Goal: Browse casually

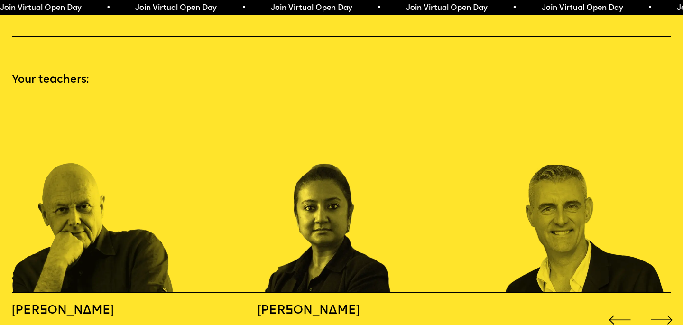
scroll to position [969, 0]
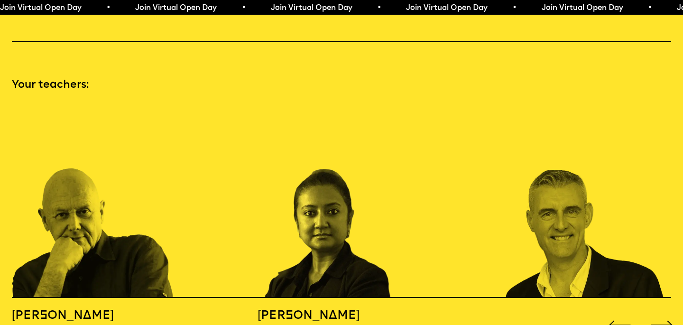
click at [661, 311] on div "Next slide" at bounding box center [661, 324] width 27 height 27
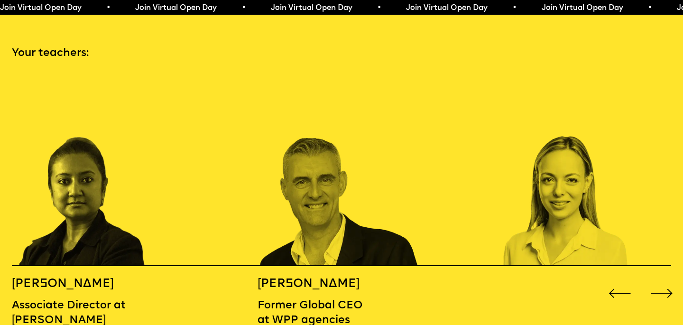
scroll to position [1002, 0]
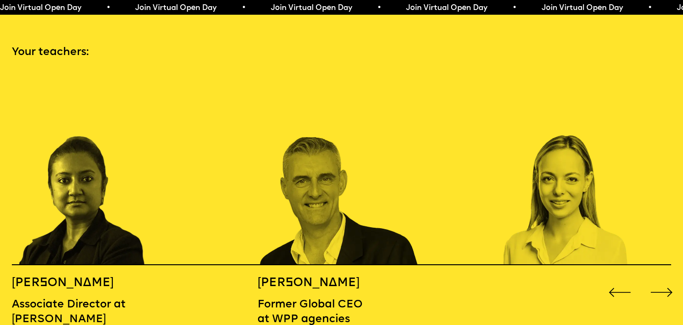
click at [662, 279] on div "Next slide" at bounding box center [661, 292] width 27 height 27
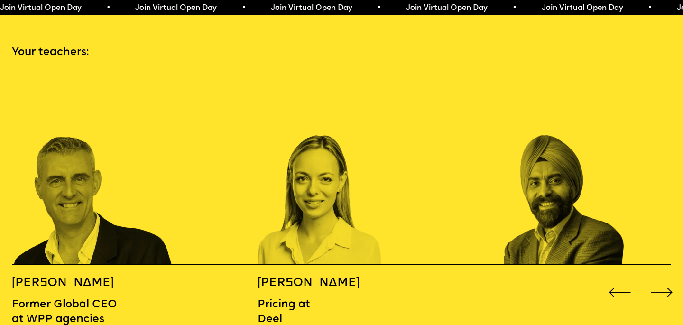
click at [662, 279] on div "Next slide" at bounding box center [661, 292] width 27 height 27
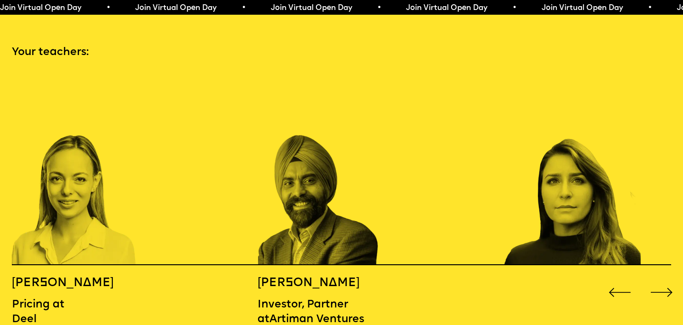
click at [662, 279] on div "Next slide" at bounding box center [661, 292] width 27 height 27
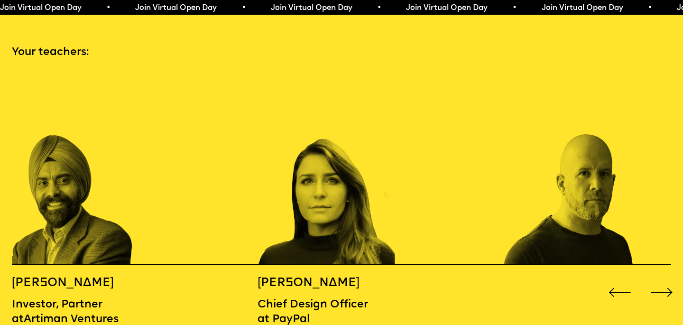
click at [662, 279] on div "Next slide" at bounding box center [661, 292] width 27 height 27
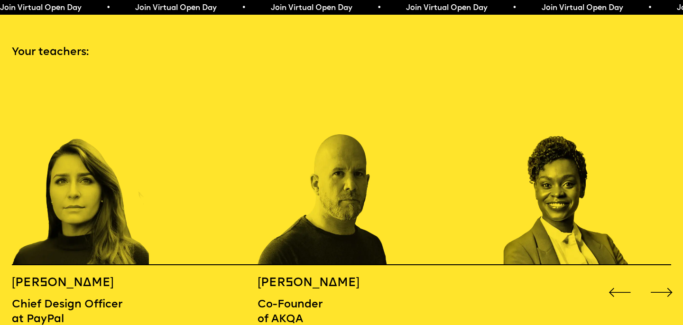
click at [662, 279] on div "Next slide" at bounding box center [661, 292] width 27 height 27
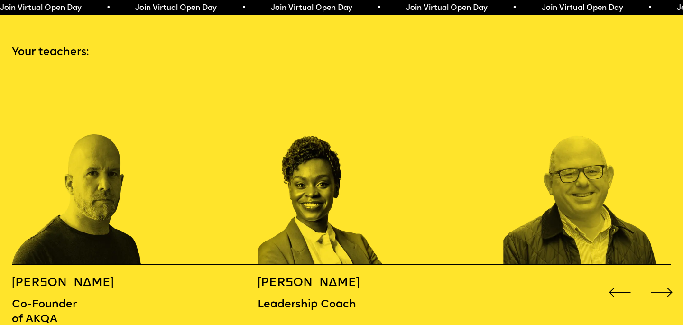
click at [662, 279] on div "Next slide" at bounding box center [661, 292] width 27 height 27
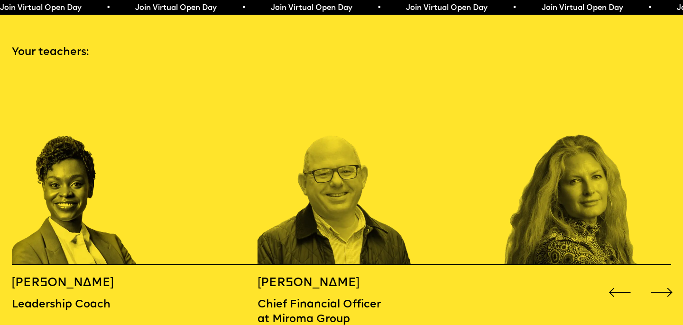
click at [662, 279] on div "Next slide" at bounding box center [661, 292] width 27 height 27
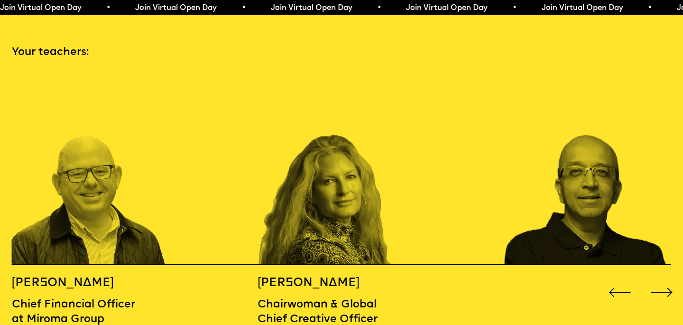
click at [662, 279] on div "Next slide" at bounding box center [661, 292] width 27 height 27
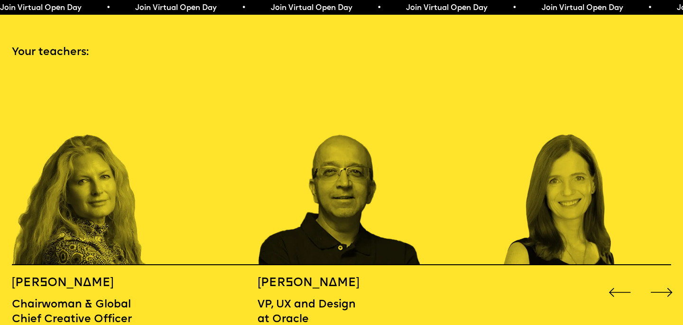
click at [662, 279] on div "Next slide" at bounding box center [661, 292] width 27 height 27
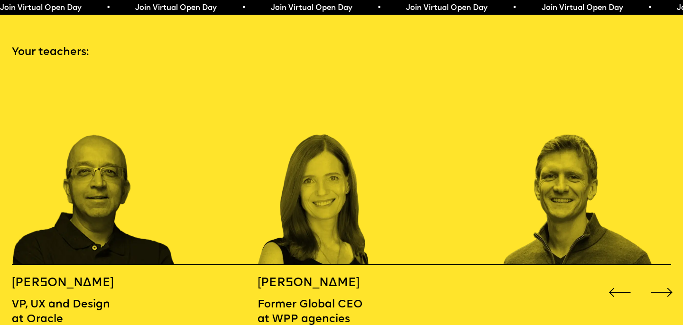
click at [662, 279] on div "Next slide" at bounding box center [661, 292] width 27 height 27
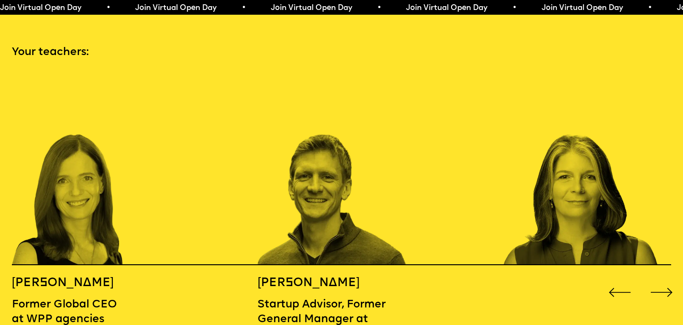
click at [662, 279] on div "Next slide" at bounding box center [661, 292] width 27 height 27
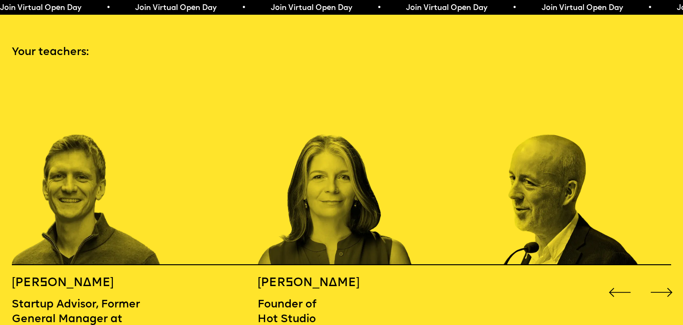
click at [662, 279] on div "Next slide" at bounding box center [661, 292] width 27 height 27
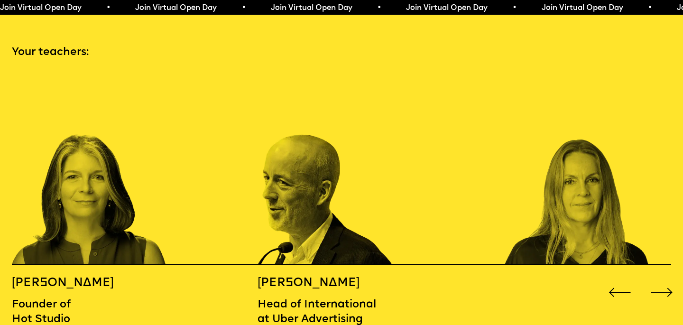
click at [662, 279] on div "Next slide" at bounding box center [661, 292] width 27 height 27
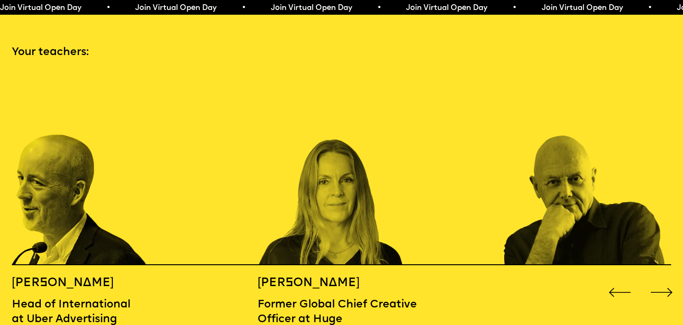
click at [662, 279] on div "Next slide" at bounding box center [661, 292] width 27 height 27
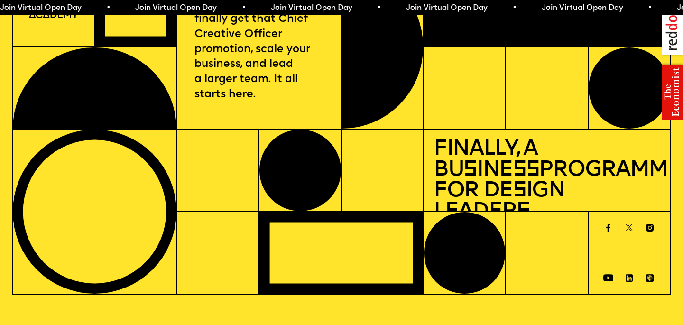
scroll to position [18, 0]
